Goal: Transaction & Acquisition: Purchase product/service

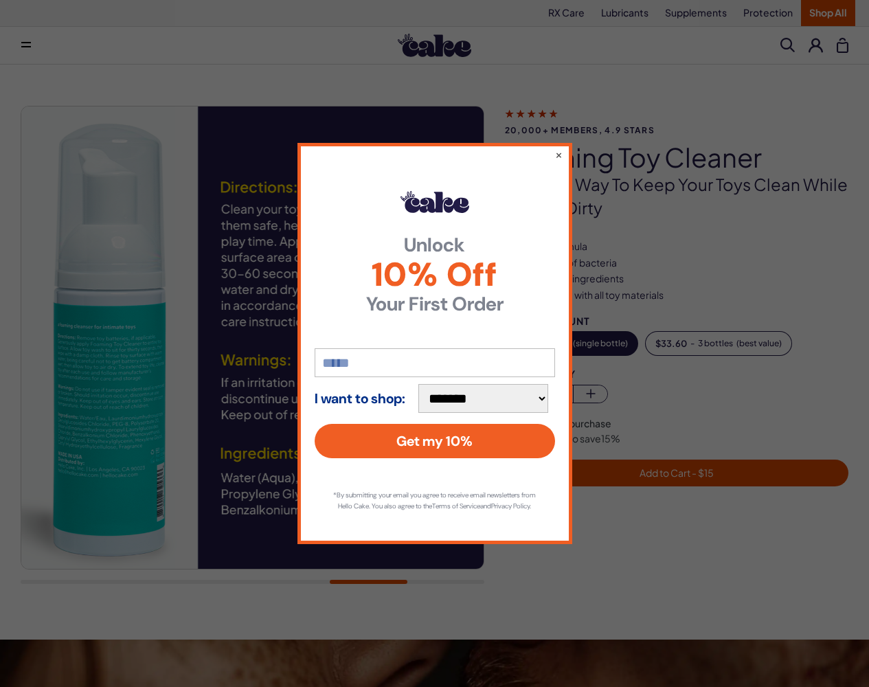
click at [558, 148] on button "×" at bounding box center [559, 155] width 8 height 14
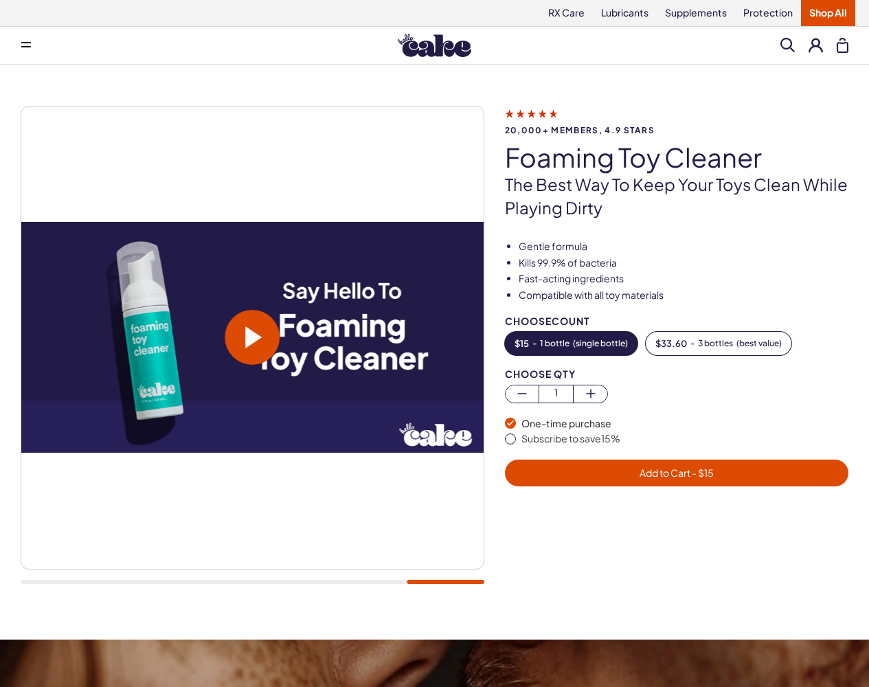
click at [571, 343] on button "$ 15 - 1 bottle ( single bottle )" at bounding box center [571, 343] width 133 height 23
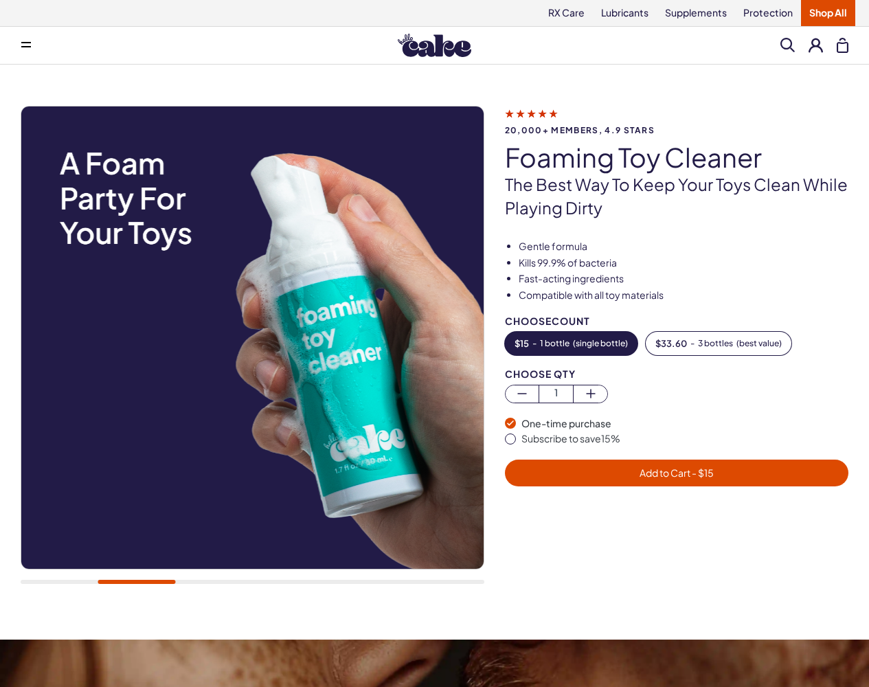
click at [664, 472] on span "Add to Cart - $ 15" at bounding box center [677, 472] width 74 height 12
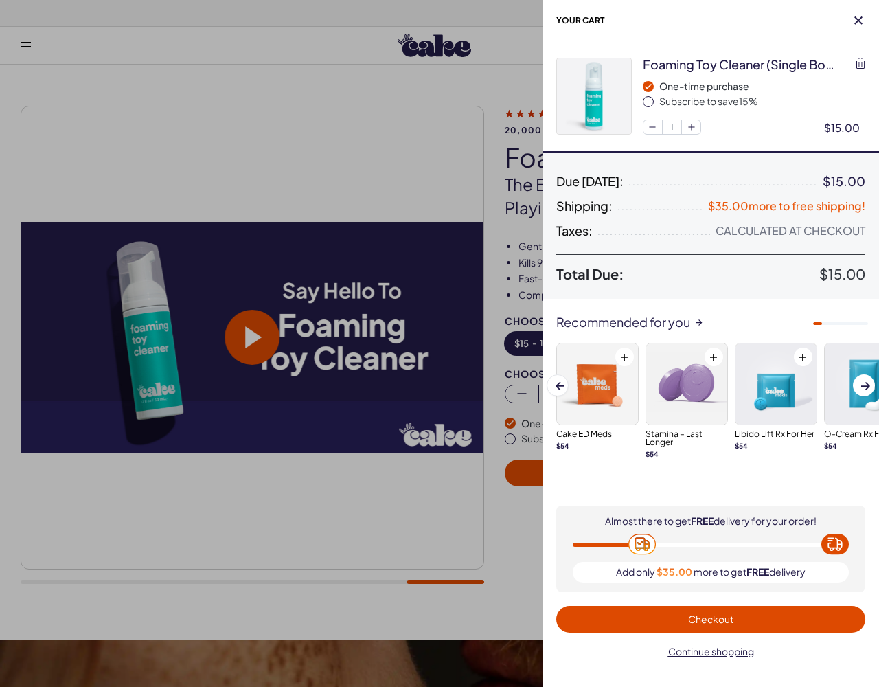
click at [711, 619] on span "Checkout" at bounding box center [710, 619] width 45 height 12
